Goal: Transaction & Acquisition: Book appointment/travel/reservation

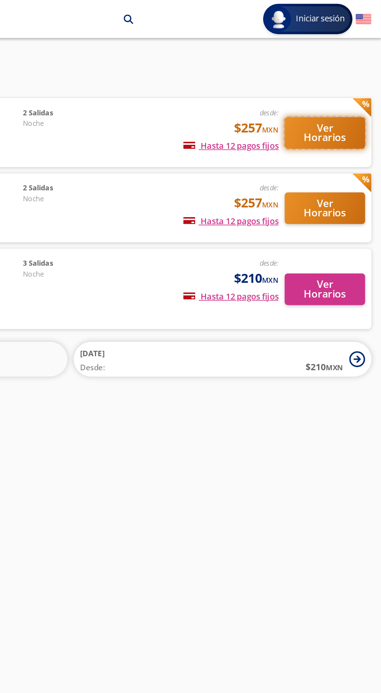
click at [351, 78] on button "Ver Horarios" at bounding box center [346, 81] width 49 height 19
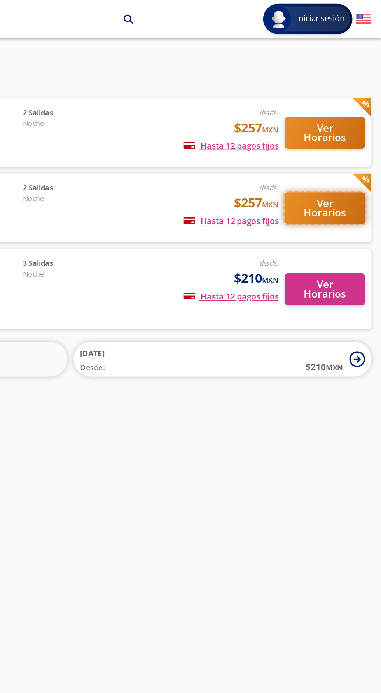
click at [347, 127] on button "Ver Horarios" at bounding box center [346, 127] width 49 height 19
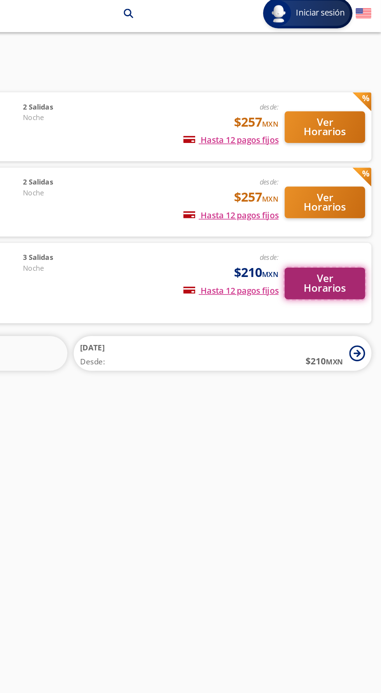
click at [351, 181] on button "Ver Horarios" at bounding box center [346, 177] width 49 height 19
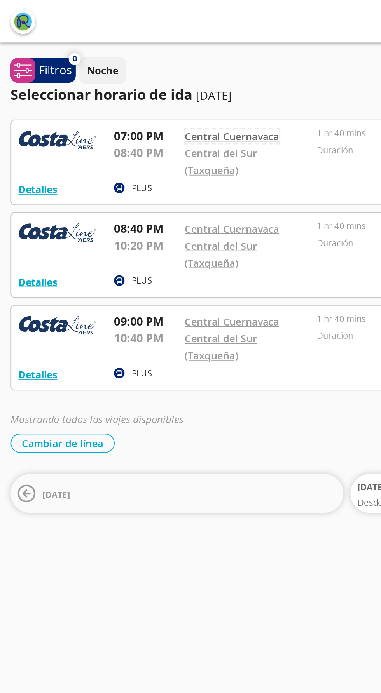
click at [133, 77] on link "Central Cuernavaca" at bounding box center [127, 74] width 52 height 7
